Goal: Task Accomplishment & Management: Manage account settings

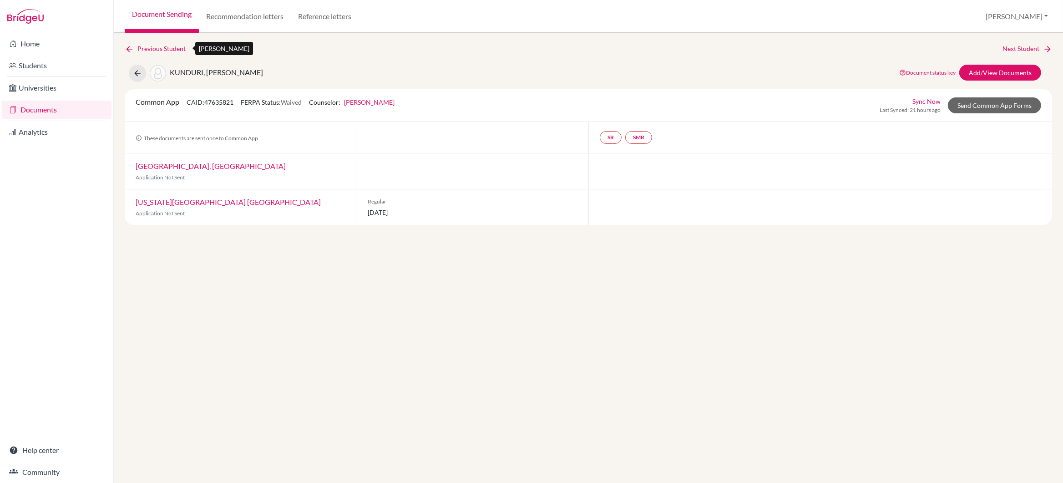
click at [151, 46] on link "Previous Student" at bounding box center [159, 49] width 68 height 10
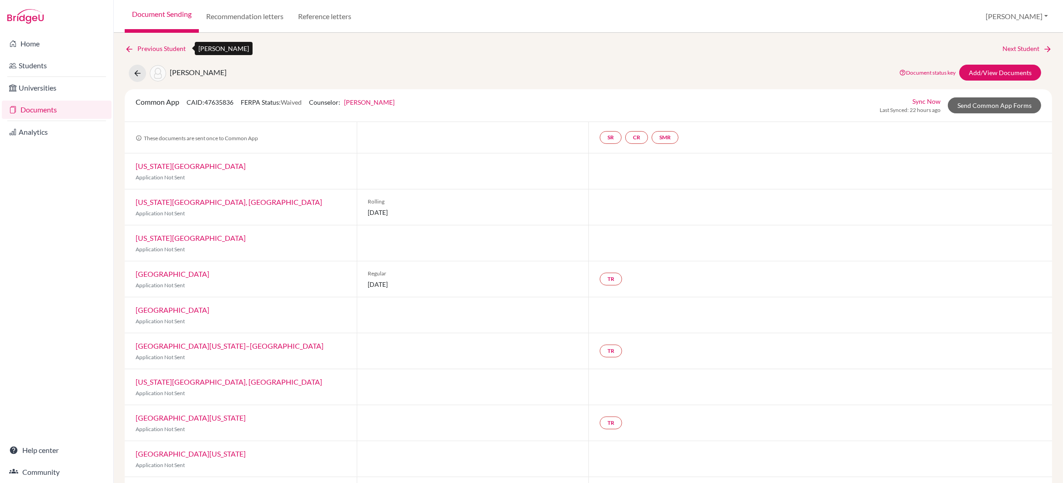
click at [151, 46] on link "Previous Student" at bounding box center [159, 49] width 68 height 10
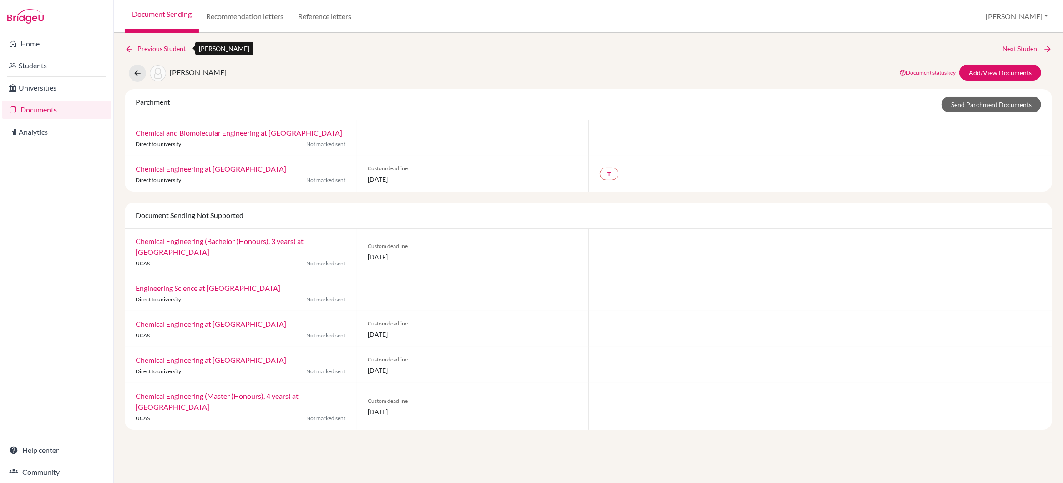
click at [150, 46] on link "Previous Student" at bounding box center [159, 49] width 68 height 10
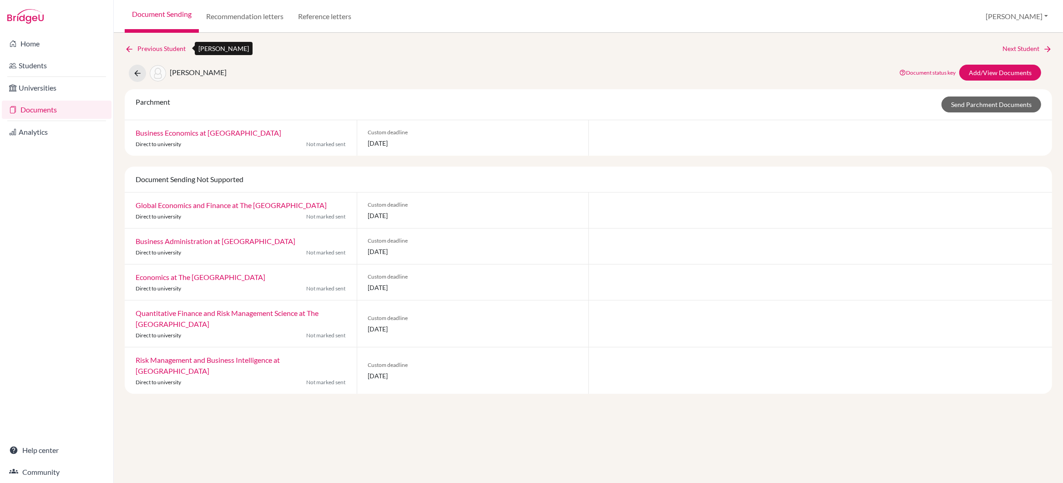
click at [150, 46] on link "Previous Student" at bounding box center [159, 49] width 68 height 10
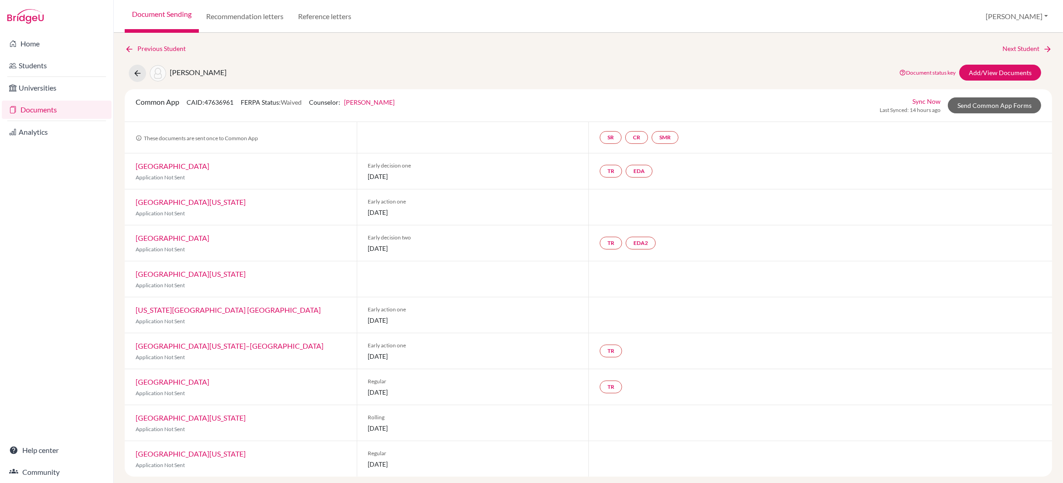
scroll to position [5, 0]
